Goal: Task Accomplishment & Management: Use online tool/utility

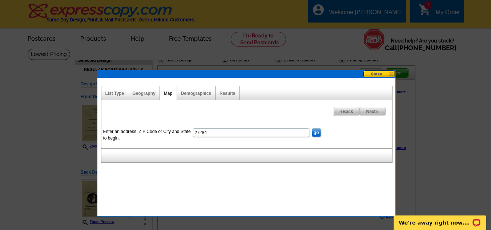
type input "27284"
click at [318, 134] on input "go" at bounding box center [316, 132] width 9 height 9
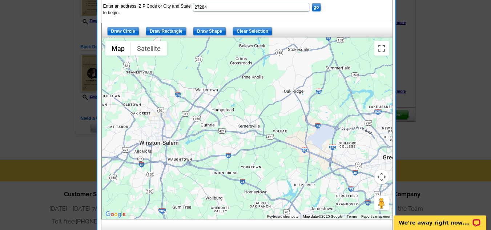
scroll to position [126, 0]
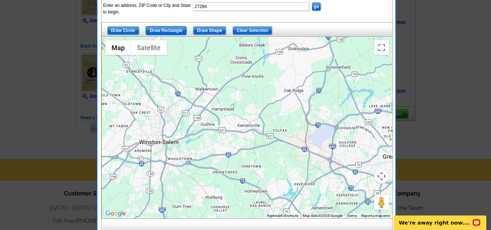
click at [169, 33] on input "Draw Rectangle" at bounding box center [166, 30] width 41 height 9
click at [169, 27] on input "Draw Rectangle" at bounding box center [166, 30] width 41 height 9
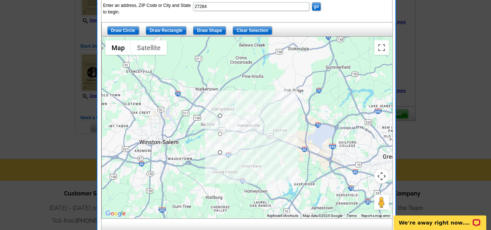
drag, startPoint x: 220, startPoint y: 114, endPoint x: 220, endPoint y: 152, distance: 38.2
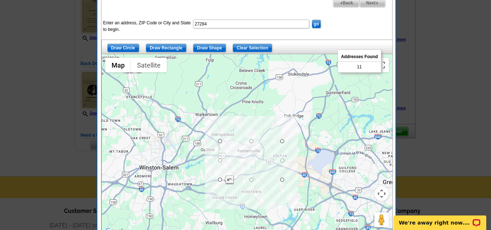
scroll to position [107, 0]
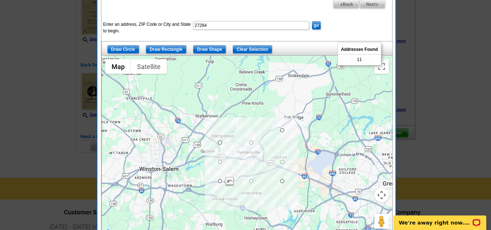
drag, startPoint x: 281, startPoint y: 144, endPoint x: 281, endPoint y: 131, distance: 13.1
drag, startPoint x: 220, startPoint y: 182, endPoint x: 212, endPoint y: 182, distance: 8.0
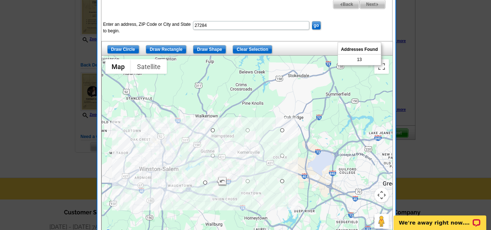
drag, startPoint x: 214, startPoint y: 181, endPoint x: 205, endPoint y: 183, distance: 8.5
drag, startPoint x: 282, startPoint y: 131, endPoint x: 282, endPoint y: 125, distance: 6.2
drag, startPoint x: 282, startPoint y: 183, endPoint x: 284, endPoint y: 197, distance: 14.3
drag, startPoint x: 284, startPoint y: 197, endPoint x: 291, endPoint y: 197, distance: 7.3
click at [291, 146] on div at bounding box center [392, 146] width 291 height 0
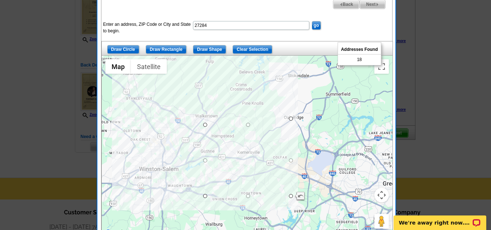
drag, startPoint x: 292, startPoint y: 126, endPoint x: 292, endPoint y: 119, distance: 6.9
drag, startPoint x: 206, startPoint y: 197, endPoint x: 199, endPoint y: 197, distance: 6.9
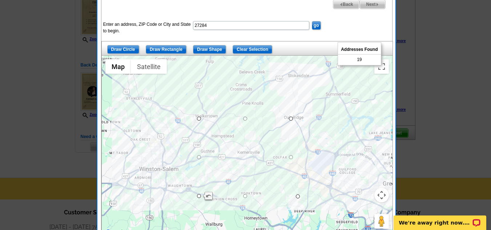
drag, startPoint x: 293, startPoint y: 197, endPoint x: 301, endPoint y: 197, distance: 8.0
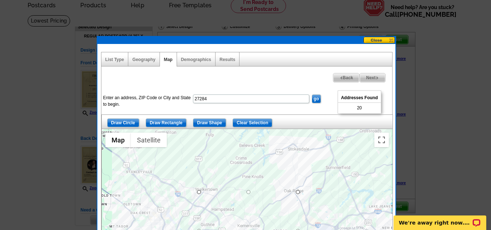
scroll to position [38, 0]
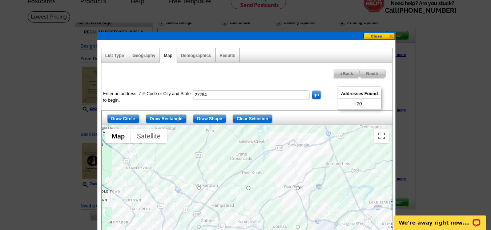
click at [353, 102] on div "Addresses Found 20" at bounding box center [359, 98] width 43 height 23
click at [258, 204] on div at bounding box center [247, 216] width 291 height 182
click at [229, 58] on link "Results" at bounding box center [228, 55] width 16 height 5
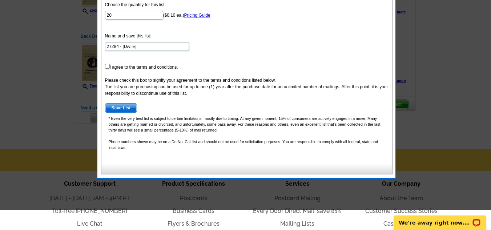
scroll to position [116, 0]
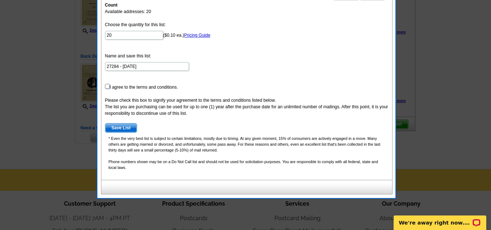
click at [107, 85] on input "checkbox" at bounding box center [107, 86] width 5 height 5
checkbox input "true"
click at [124, 127] on span "Save List" at bounding box center [121, 128] width 32 height 9
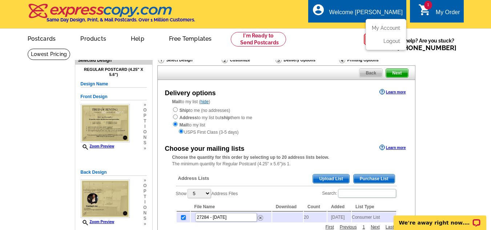
click at [382, 40] on li "Logout" at bounding box center [385, 39] width 39 height 9
click at [390, 41] on link "Logout" at bounding box center [391, 41] width 19 height 7
